Goal: Check status: Check status

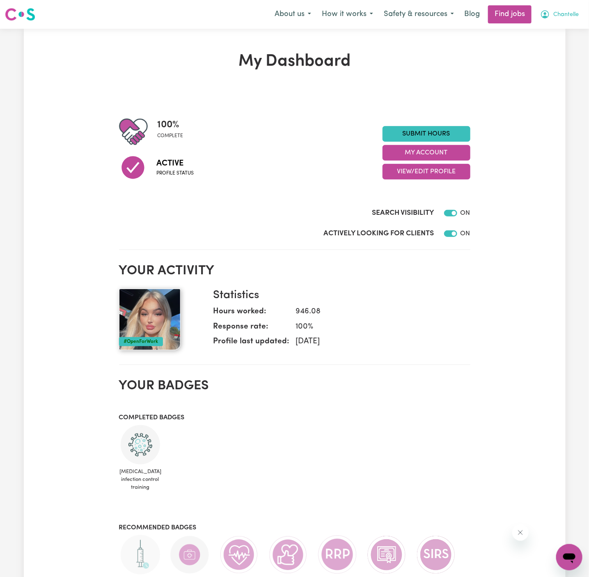
click at [566, 16] on span "Chantelle" at bounding box center [566, 14] width 25 height 9
click at [566, 28] on link "My Account" at bounding box center [551, 32] width 65 height 16
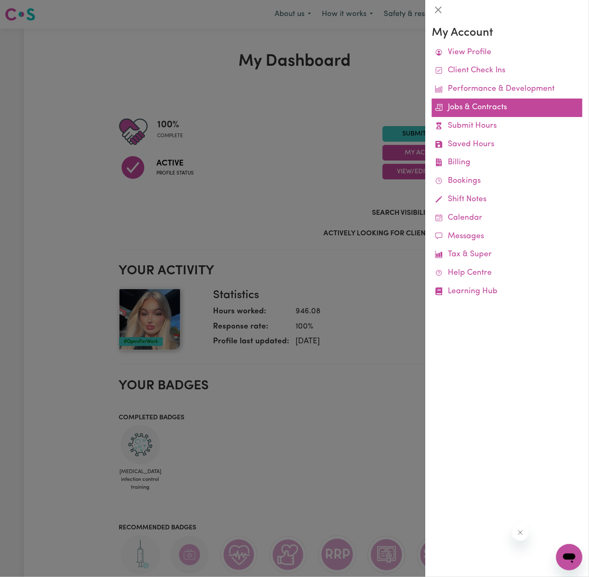
click at [485, 104] on link "Jobs & Contracts" at bounding box center [507, 108] width 151 height 18
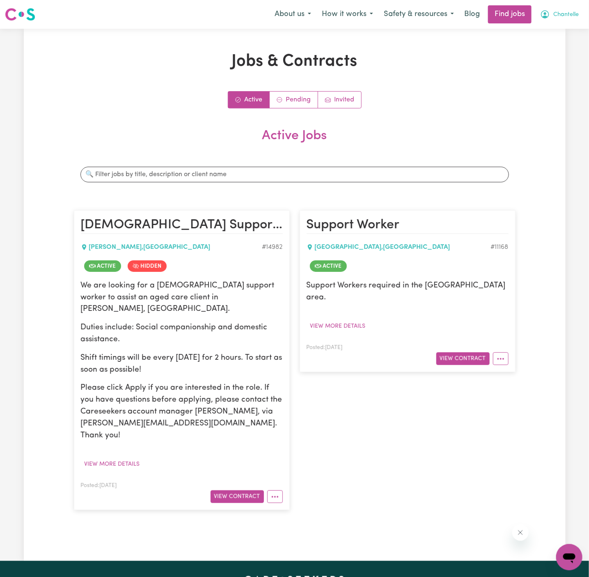
click at [573, 18] on span "Chantelle" at bounding box center [566, 14] width 25 height 9
click at [563, 28] on link "My Account" at bounding box center [551, 32] width 65 height 16
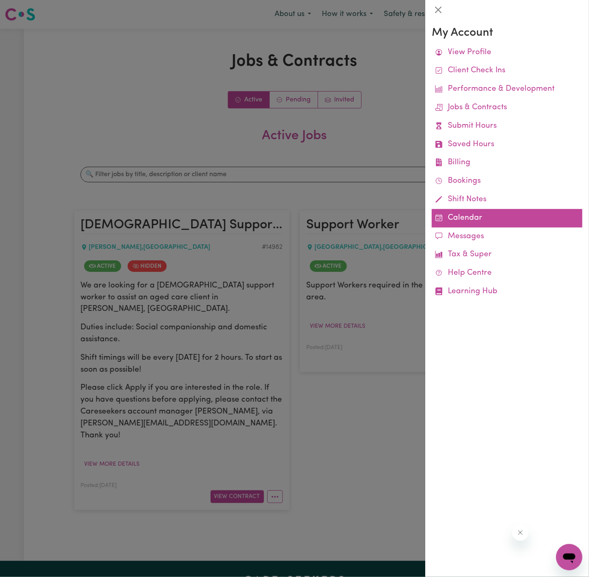
click at [460, 220] on link "Calendar" at bounding box center [507, 218] width 151 height 18
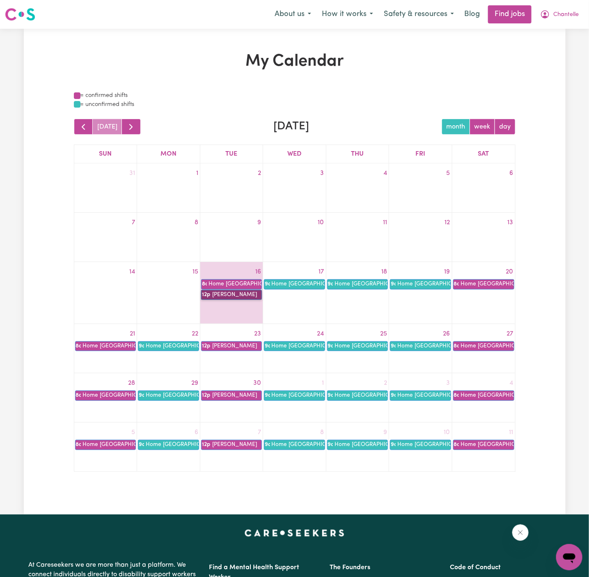
click at [237, 296] on link "12p [PERSON_NAME]" at bounding box center [231, 295] width 61 height 10
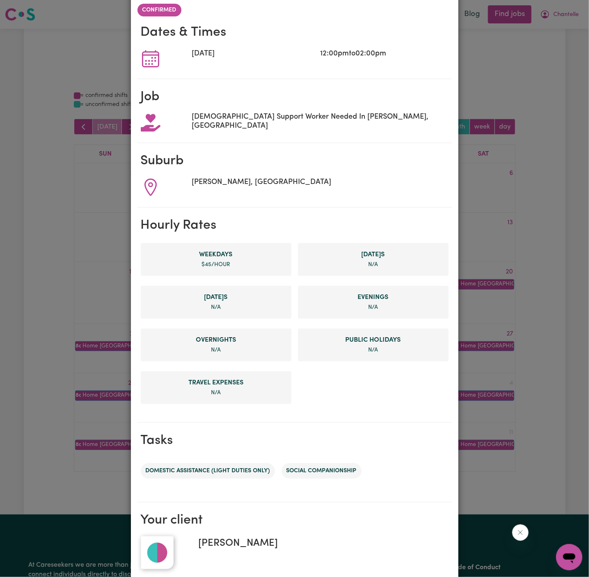
scroll to position [96, 0]
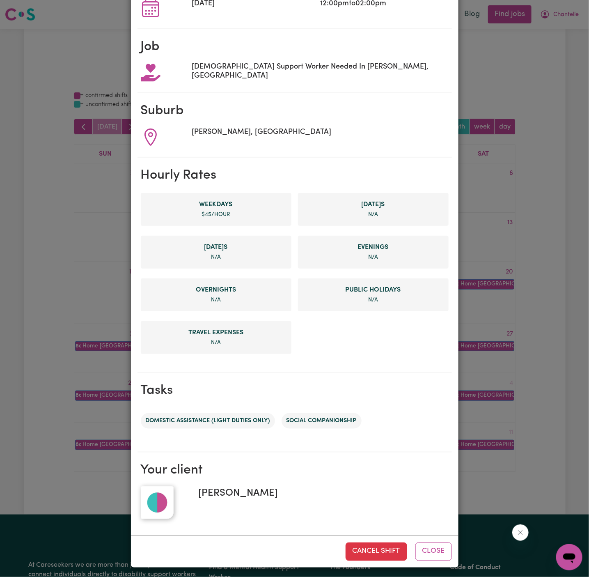
click at [241, 488] on span "[PERSON_NAME]" at bounding box center [235, 493] width 86 height 15
copy span "[PERSON_NAME]"
